Goal: Complete application form

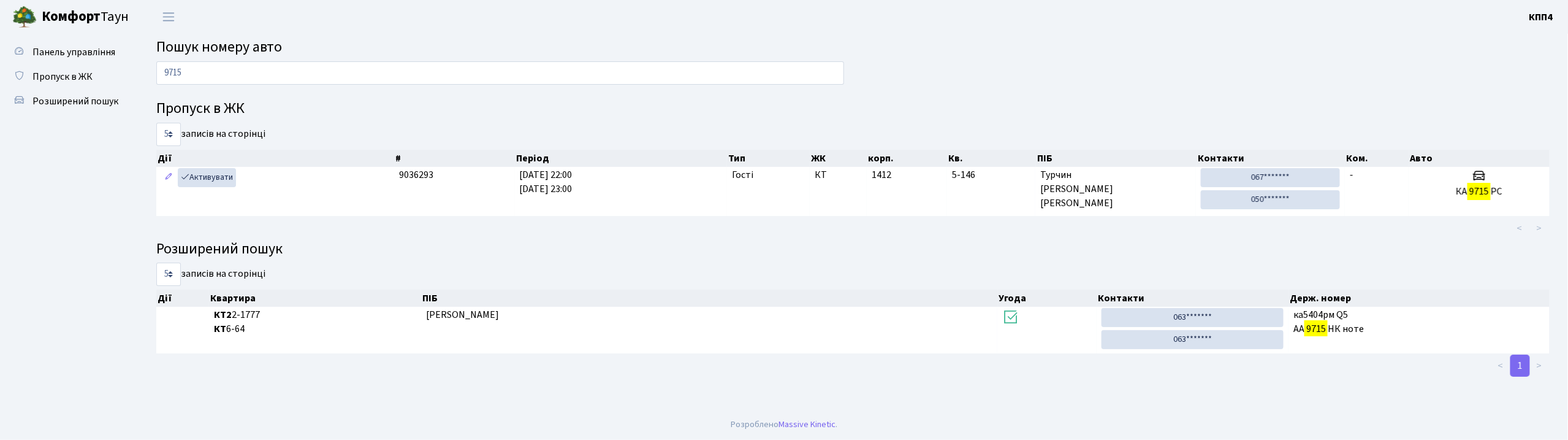
scroll to position [1, 0]
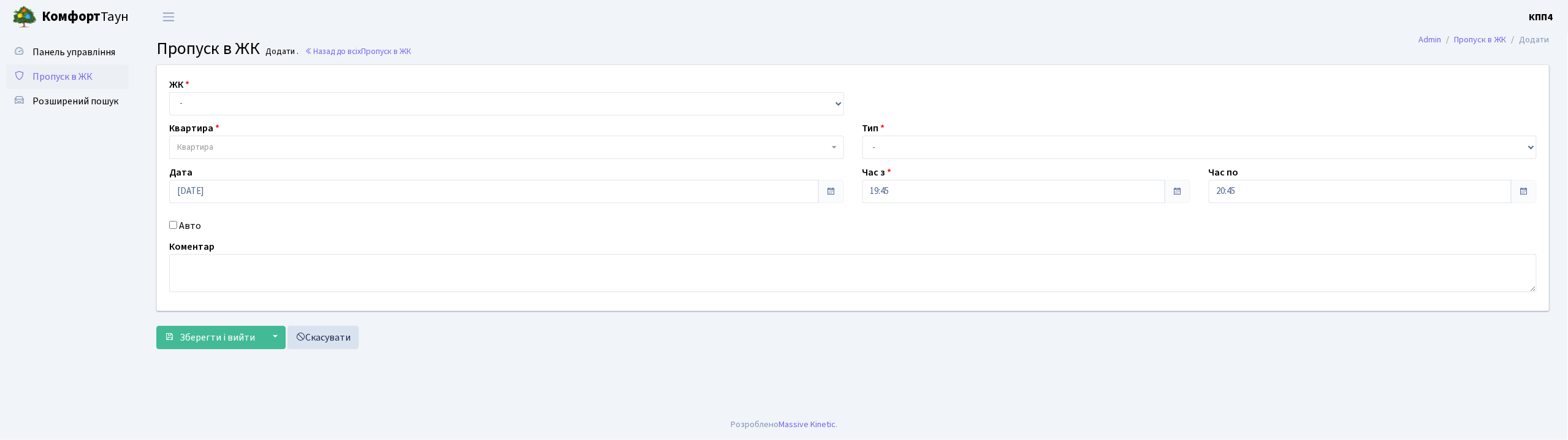
click at [172, 226] on input "Авто" at bounding box center [173, 225] width 8 height 8
checkbox input "true"
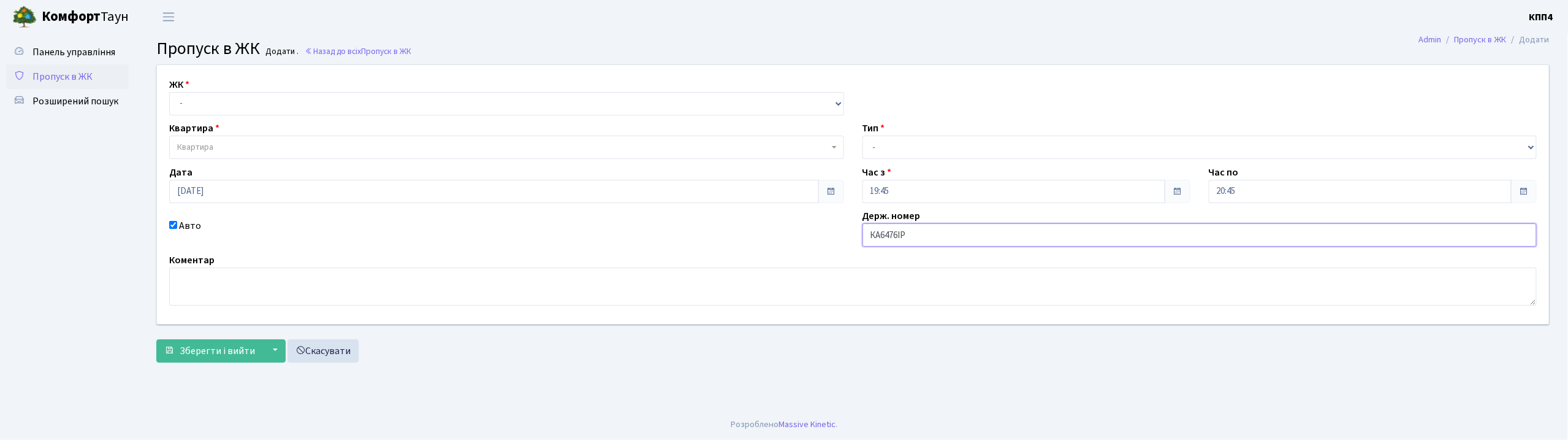
type input "КА6476ІР"
click at [236, 106] on select "- КТ, вул. Регенераторна, 4 КТ2, просп. [STREET_ADDRESS] [STREET_ADDRESS] [PERS…" at bounding box center [507, 104] width 675 height 23
select select "271"
click at [169, 92] on select "- КТ, вул. Регенераторна, 4 КТ2, просп. [STREET_ADDRESS] [STREET_ADDRESS] [PERS…" at bounding box center [507, 104] width 675 height 23
select select
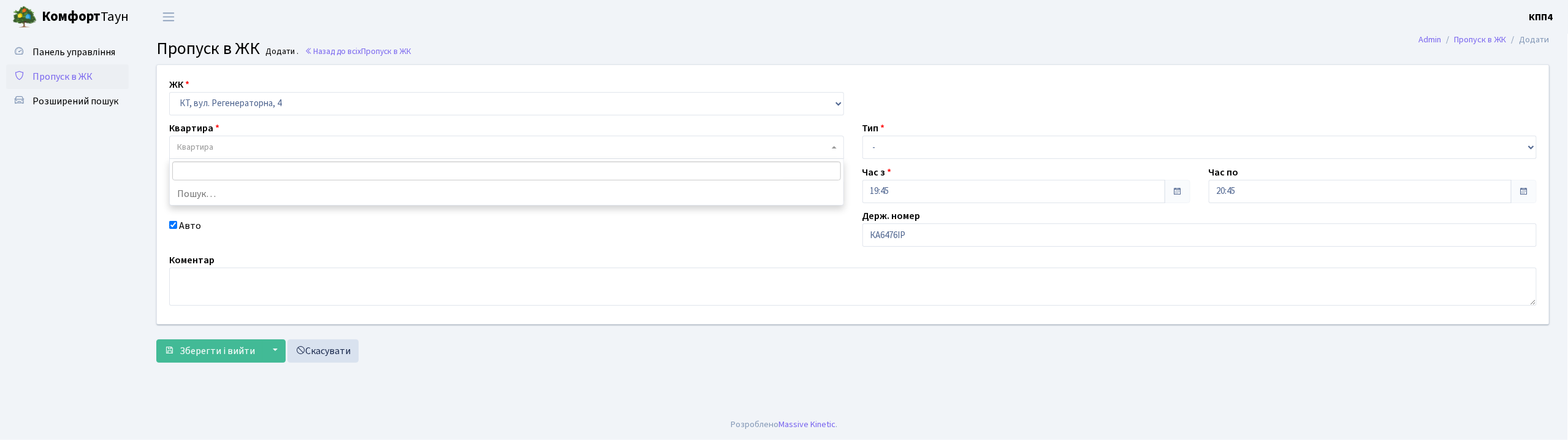
click at [234, 146] on span "Квартира" at bounding box center [503, 147] width 652 height 12
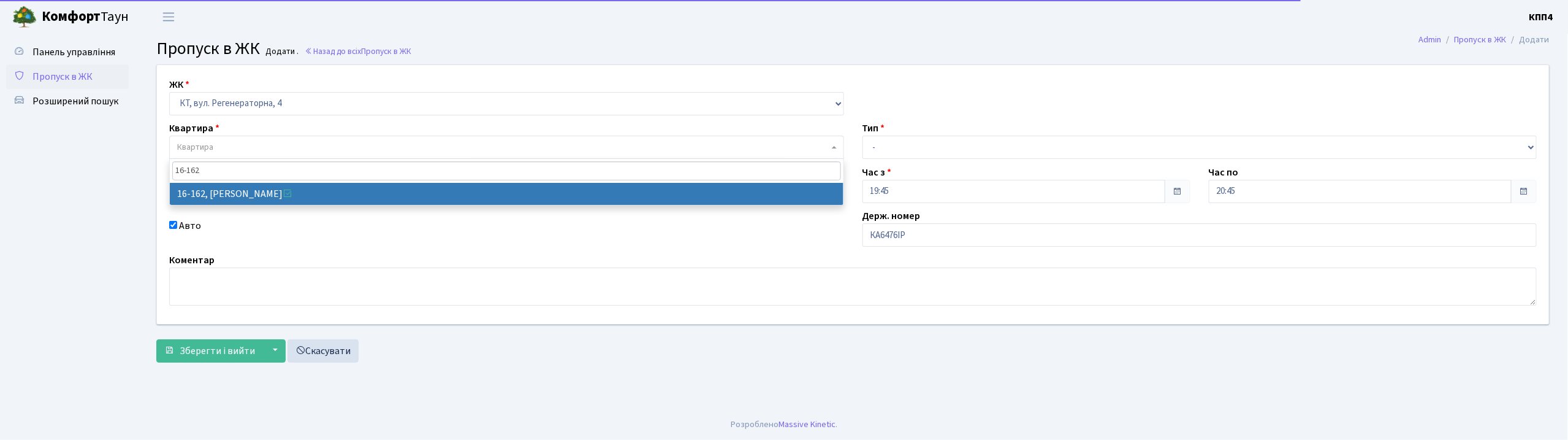
type input "16-162"
select select "8723"
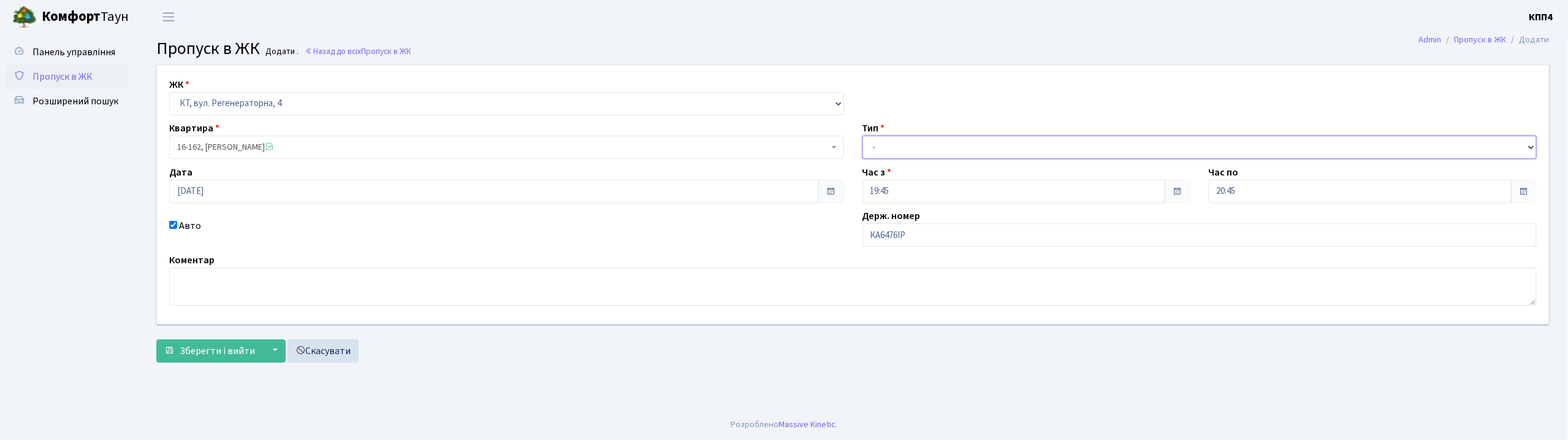
click at [938, 145] on select "- Доставка Таксі Гості Сервіс" at bounding box center [1200, 147] width 675 height 23
select select "2"
click at [863, 135] on select "- Доставка Таксі Гості Сервіс" at bounding box center [1200, 147] width 675 height 23
click at [207, 353] on span "Зберегти і вийти" at bounding box center [217, 351] width 76 height 14
